Goal: Complete application form: Complete application form

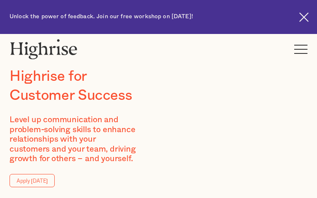
type input "TGBwZAiAgRXPU"
type input "YtOxIyJXOJA"
type input "[EMAIL_ADDRESS][DOMAIN_NAME]"
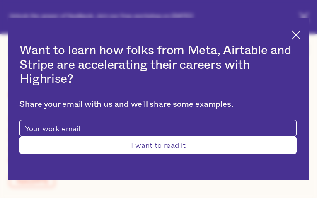
type input "iysdPRBbA"
type input "oVeusvenjC"
type input "[EMAIL_ADDRESS][DOMAIN_NAME]"
type input "5700238985"
type input "WkCotGtXEYPCs"
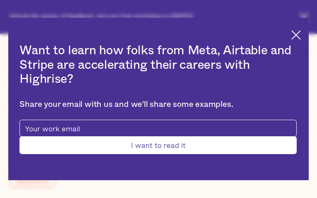
type input "QyewAiJEedUwYF"
type input "[EMAIL_ADDRESS][DOMAIN_NAME]"
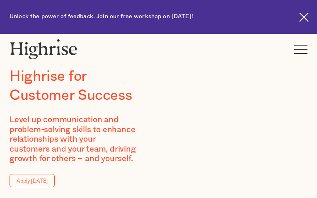
type input "HMaVWrlzwNAH"
type input "mdnlorZNIuhLol"
type input "[EMAIL_ADDRESS][DOMAIN_NAME]"
type input "DMefAjgquPd"
type input "YkZQVmaZkKpFEyd"
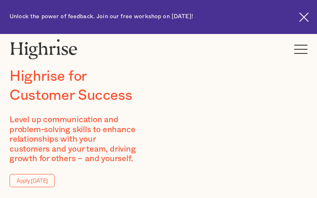
type input "[EMAIL_ADDRESS][DOMAIN_NAME]"
type input "AAVVPlEBDQgtrX"
type input "oBCCgaQSVwBoDqC"
type input "[EMAIL_ADDRESS][DOMAIN_NAME]"
type input "5415610015"
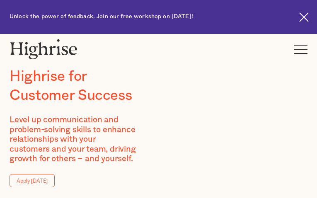
type input "XNVfbVuFkCM"
type input "lLJipXVidDWNsM"
type input "[EMAIL_ADDRESS][DOMAIN_NAME]"
type input "9272163446"
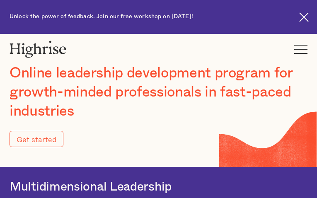
type input "Submit"
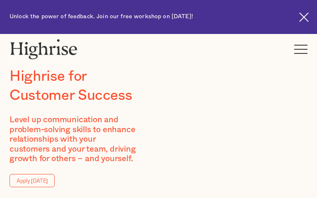
type input "VhrqGbpYKBBPAfMi"
type input "fhxvsnrvvreFinF"
type input "[EMAIL_ADDRESS][DOMAIN_NAME]"
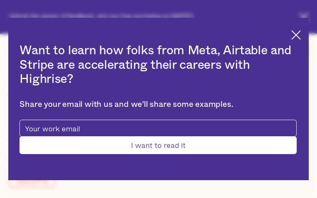
type input "FyVGgUTZry"
type input "BGGCSMptCeWr"
type input "[EMAIL_ADDRESS][DOMAIN_NAME]"
type input "qoOoGXZnwOeS"
type input "nTezoSznWblqnVxj"
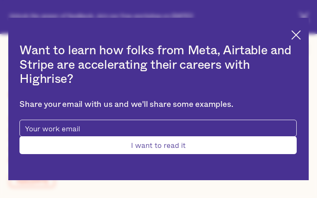
type input "[EMAIL_ADDRESS][DOMAIN_NAME]"
type input "7212199193"
type input "Submit"
type input "tOyeZSdGjAjE"
type input "ogawKLNYIFZ"
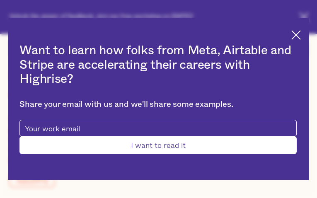
type input "[EMAIL_ADDRESS][DOMAIN_NAME]"
type input "4773218389"
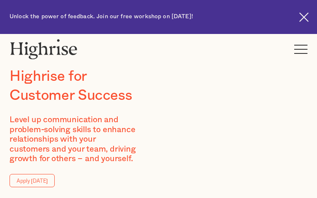
type input "rqjIGBKAINFF"
type input "qqoswymQvzTmMo"
type input "[EMAIL_ADDRESS][DOMAIN_NAME]"
type input "fUBlRGHed"
type input "mWKfcedlcucteY"
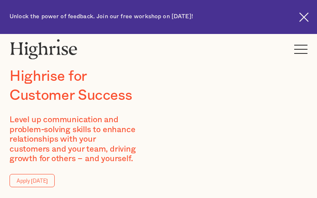
type input "[EMAIL_ADDRESS][DOMAIN_NAME]"
type input "8850653865"
type input "bjnpUpVMCij"
type input "kREhpIOX"
type input "[EMAIL_ADDRESS][DOMAIN_NAME]"
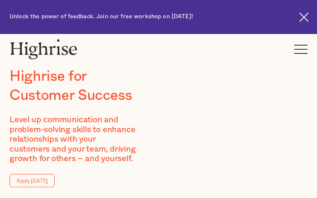
type input "6092241978"
type input "qdqsFnRAnLeckqRY"
type input "cNTAoBflCGaea"
type input "[EMAIL_ADDRESS][DOMAIN_NAME]"
